Goal: Task Accomplishment & Management: Manage account settings

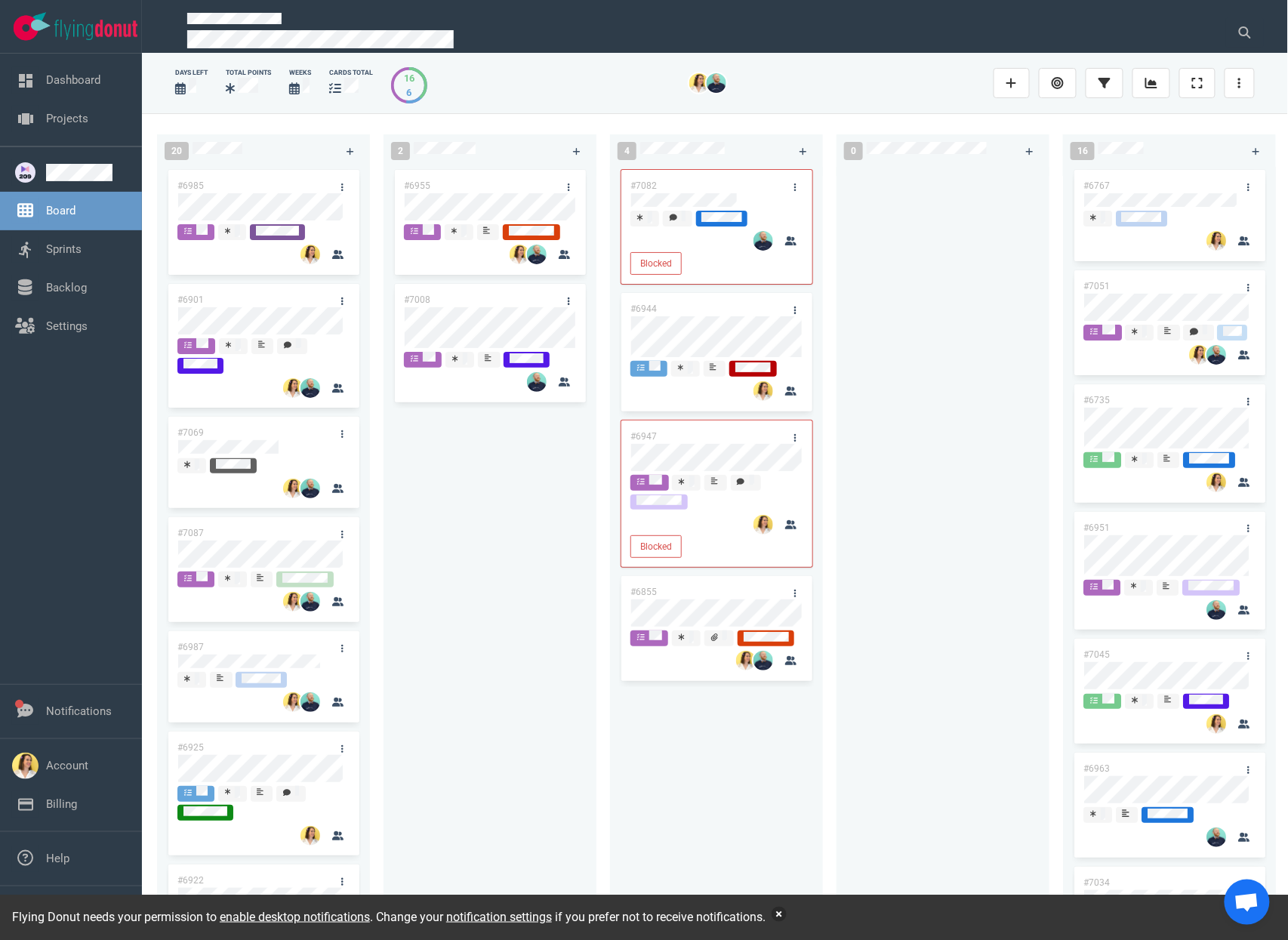
click at [787, 915] on button "button" at bounding box center [779, 914] width 15 height 15
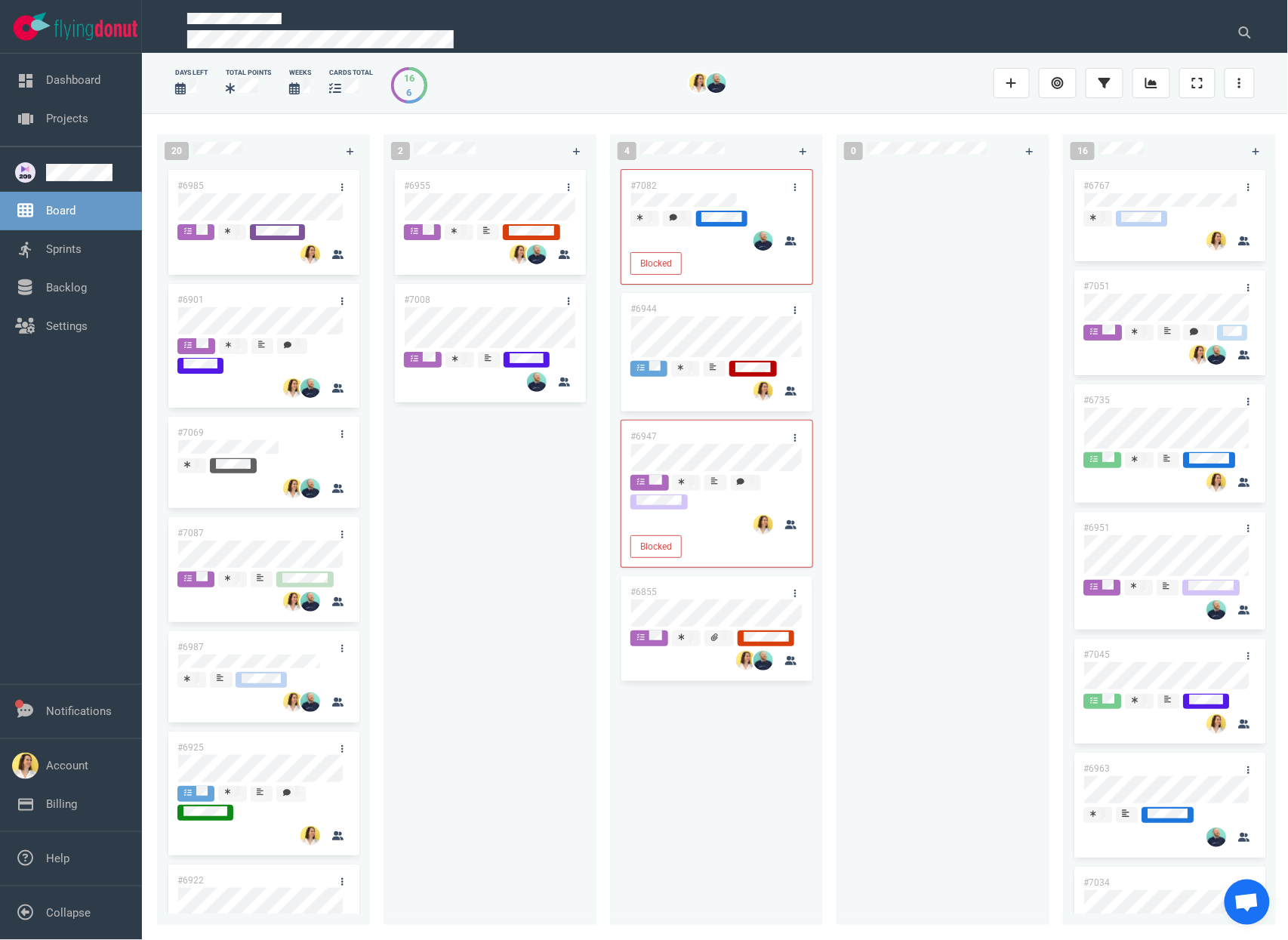
click at [841, 780] on div at bounding box center [943, 540] width 213 height 747
click at [464, 773] on div "#6955 #7008" at bounding box center [490, 537] width 195 height 741
click at [526, 522] on div "#6955 #7008" at bounding box center [490, 537] width 195 height 741
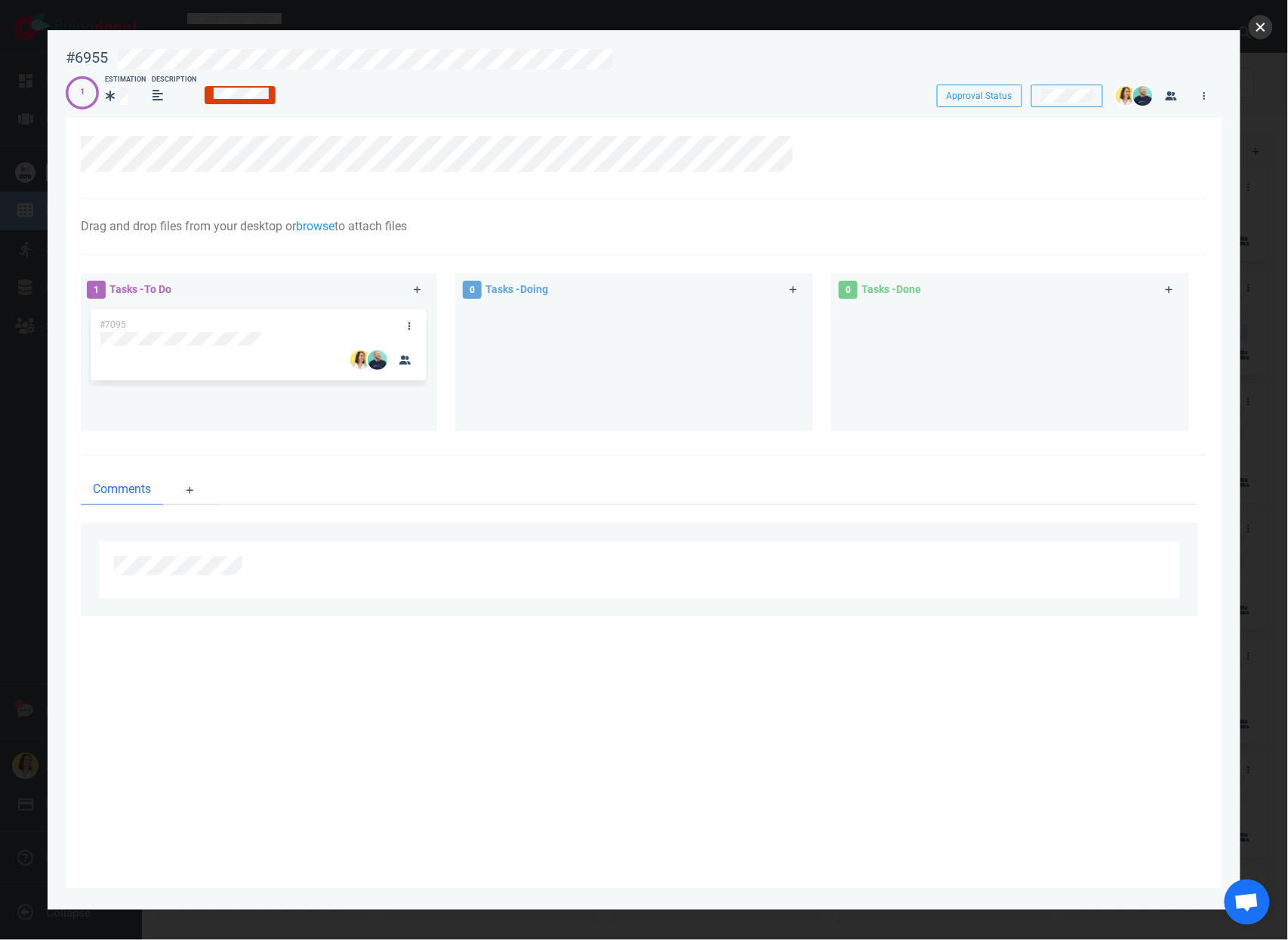
click at [1263, 31] on button "close" at bounding box center [1260, 26] width 24 height 24
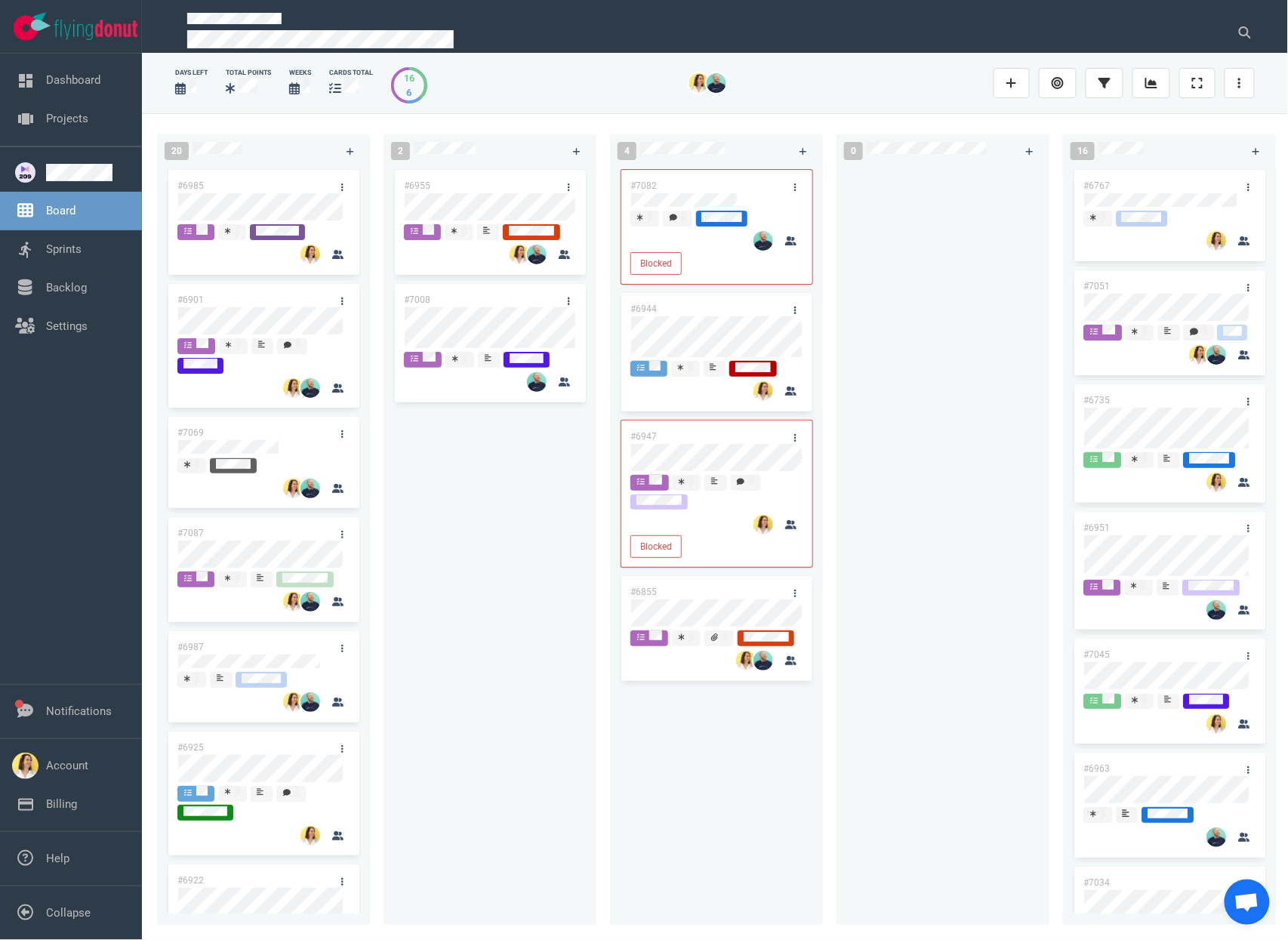
click at [515, 489] on div "#6955 #7008" at bounding box center [490, 537] width 195 height 741
click at [528, 599] on div "#6955 #7008" at bounding box center [490, 537] width 195 height 741
click at [735, 804] on div "#7082 Blocked #6944 #6947 Blocked #6855" at bounding box center [717, 537] width 195 height 741
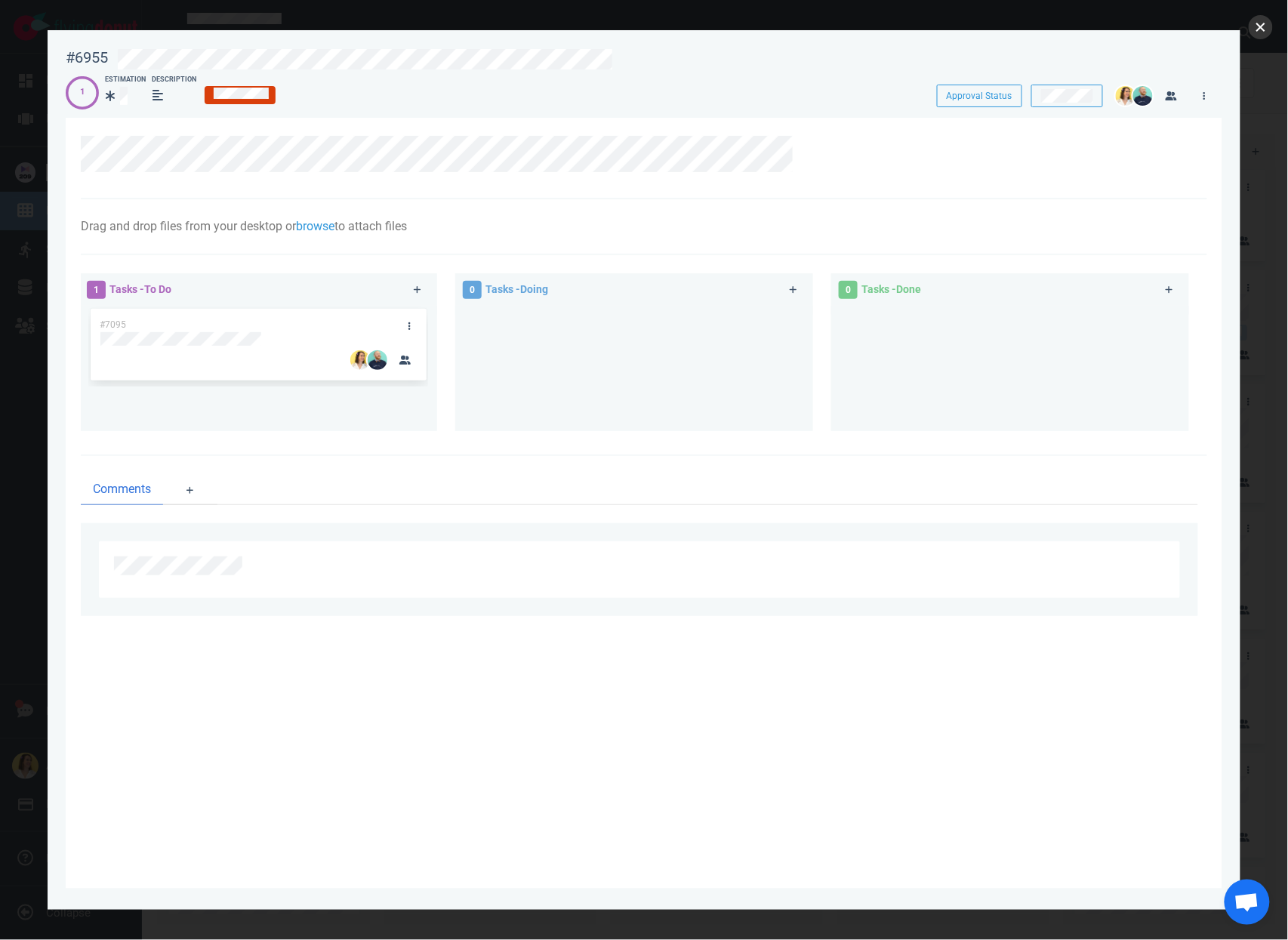
click at [1263, 33] on button "close" at bounding box center [1260, 26] width 24 height 24
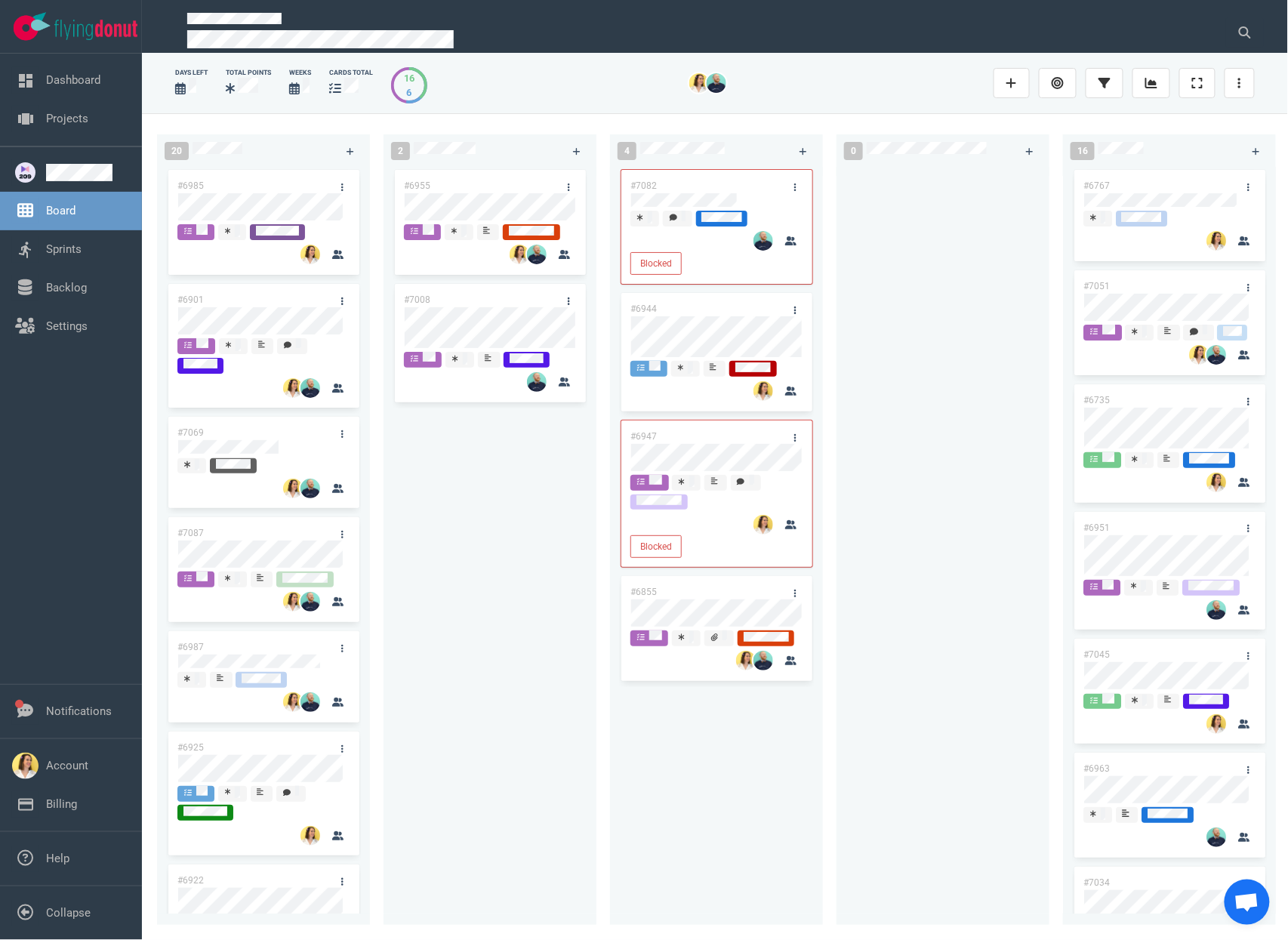
click at [447, 549] on div "#6955 #7008" at bounding box center [490, 537] width 195 height 741
